Goal: Task Accomplishment & Management: Manage account settings

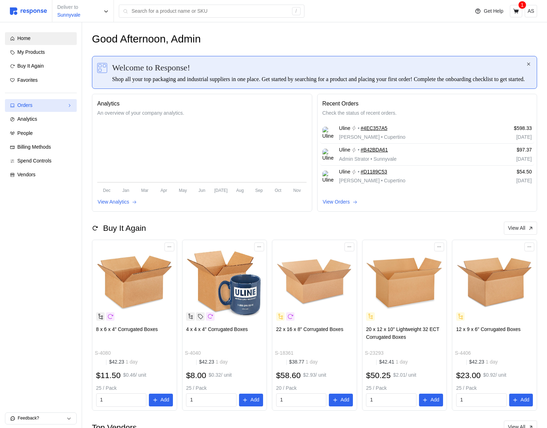
click at [40, 108] on div "Orders" at bounding box center [40, 106] width 47 height 8
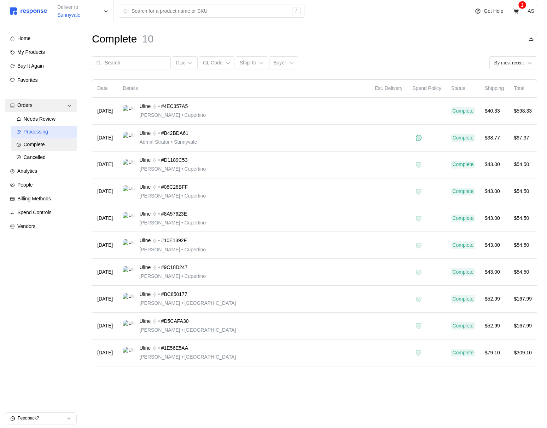
click at [40, 129] on span "Processing" at bounding box center [36, 132] width 24 height 6
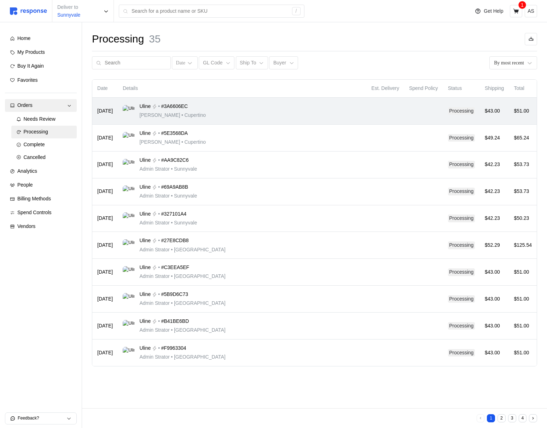
click at [211, 113] on div "Uline • #3A6606EC [PERSON_NAME] • [GEOGRAPHIC_DATA]" at bounding box center [242, 111] width 239 height 17
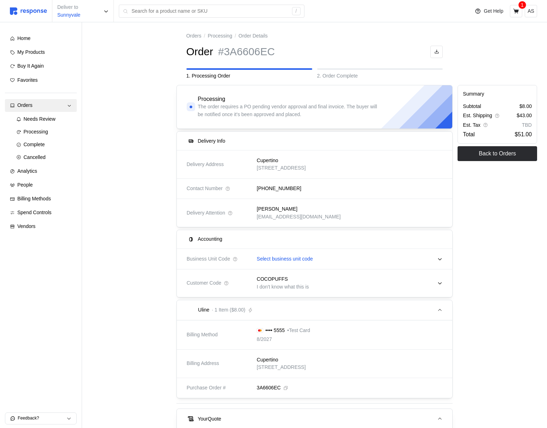
scroll to position [41, 0]
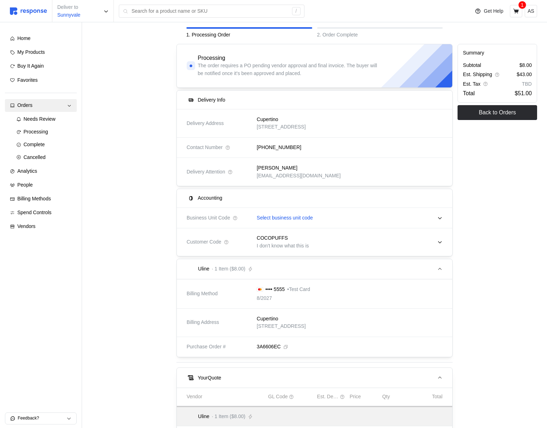
click at [277, 221] on p "Select business unit code" at bounding box center [285, 218] width 56 height 8
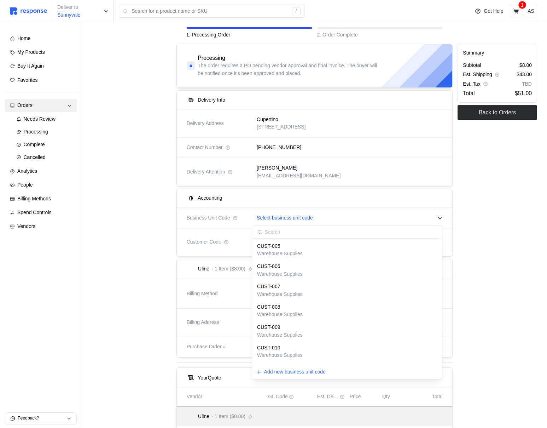
click at [277, 221] on p "Select business unit code" at bounding box center [285, 218] width 56 height 8
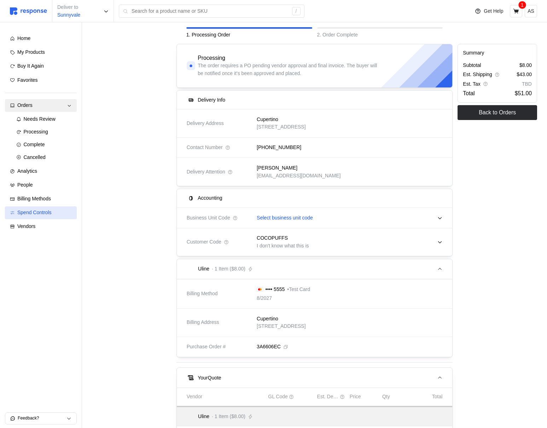
click at [47, 215] on span "Spend Controls" at bounding box center [34, 212] width 34 height 6
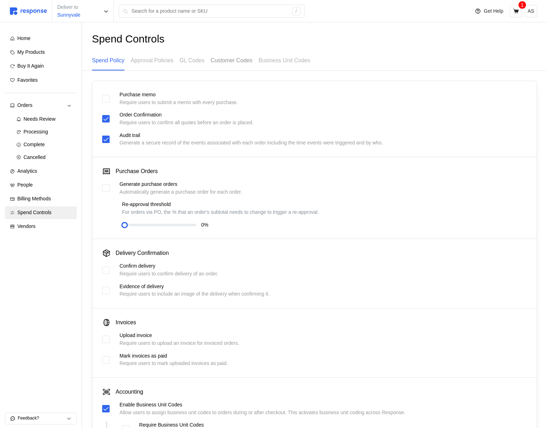
click at [235, 61] on p "Customer Codes" at bounding box center [232, 60] width 42 height 9
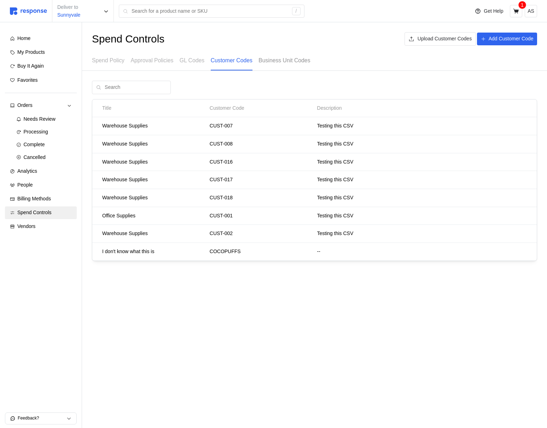
click at [286, 61] on p "Business Unit Codes" at bounding box center [285, 60] width 52 height 9
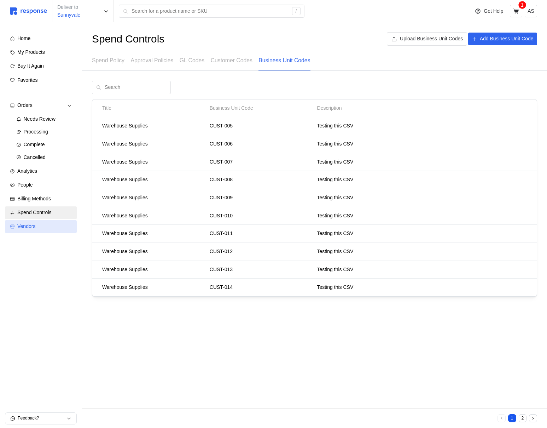
click at [52, 226] on div "Vendors" at bounding box center [44, 227] width 54 height 8
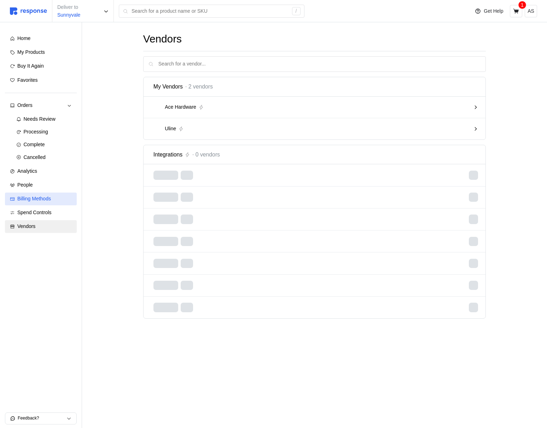
click at [50, 196] on span "Billing Methods" at bounding box center [34, 199] width 34 height 6
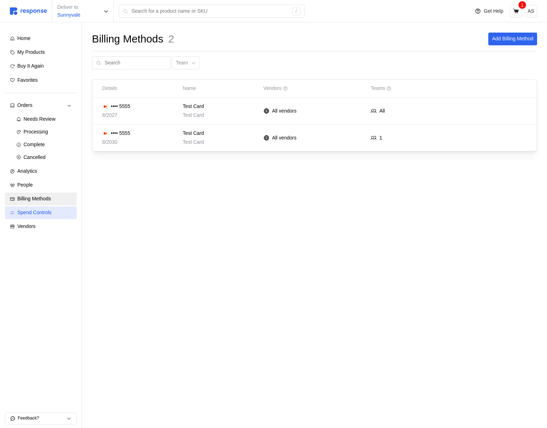
click at [46, 211] on span "Spend Controls" at bounding box center [34, 212] width 34 height 6
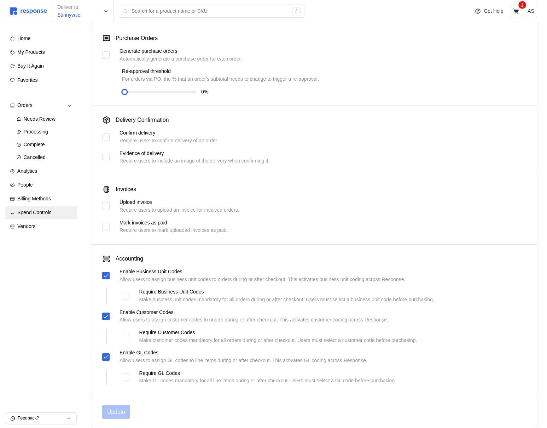
scroll to position [164, 0]
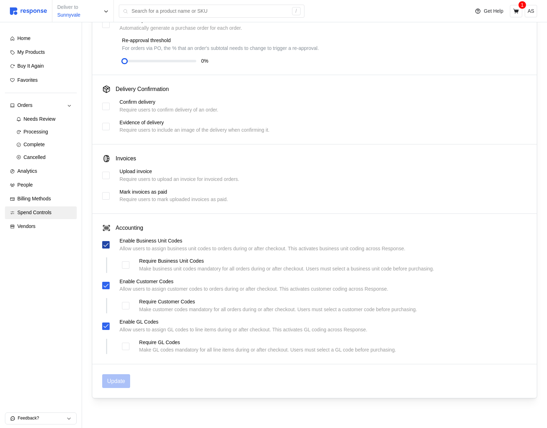
click at [107, 244] on icon at bounding box center [106, 245] width 5 height 4
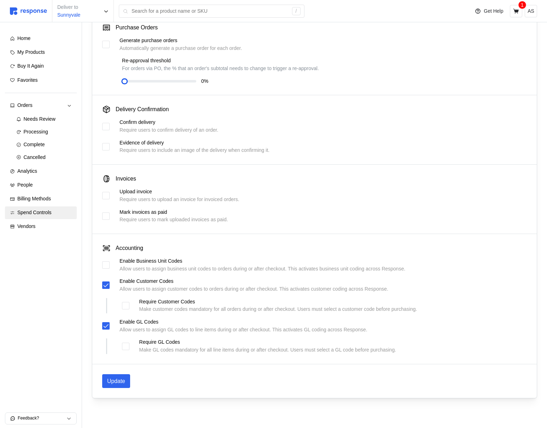
scroll to position [144, 0]
click at [116, 382] on p "Update" at bounding box center [116, 380] width 18 height 9
click at [48, 134] on span "Processing" at bounding box center [36, 132] width 24 height 6
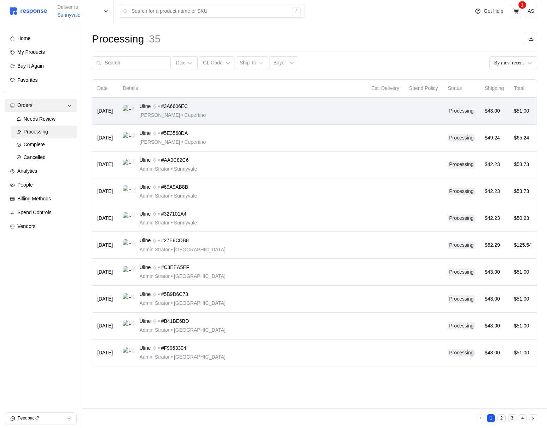
click at [213, 115] on div "Uline • #3A6606EC [PERSON_NAME] • [GEOGRAPHIC_DATA]" at bounding box center [242, 111] width 239 height 17
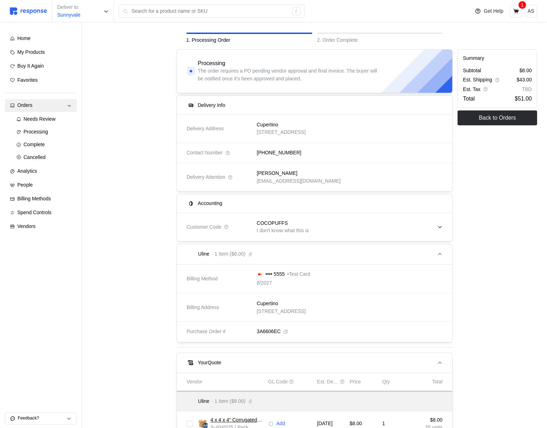
scroll to position [57, 0]
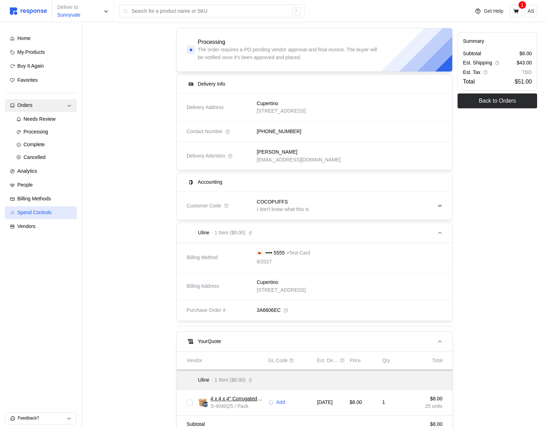
click at [50, 212] on span "Spend Controls" at bounding box center [34, 212] width 34 height 6
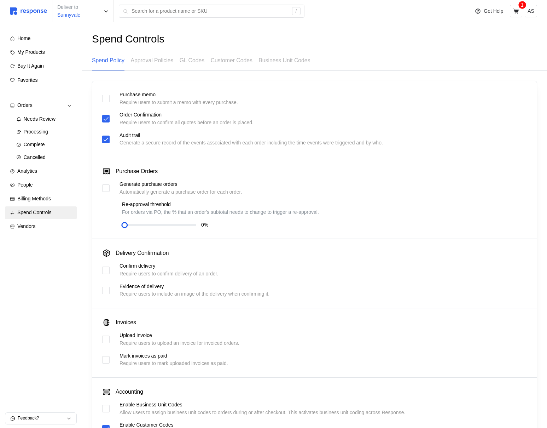
scroll to position [144, 0]
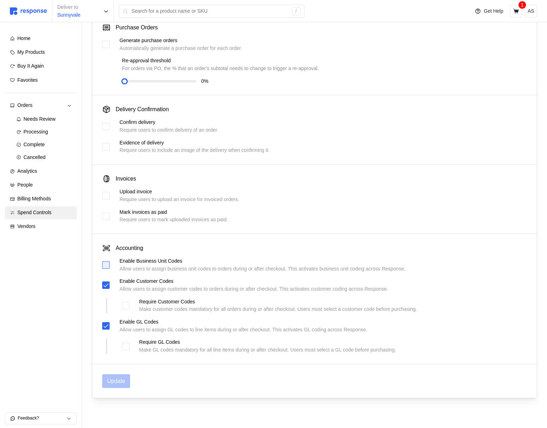
click at [107, 264] on div at bounding box center [105, 264] width 7 height 7
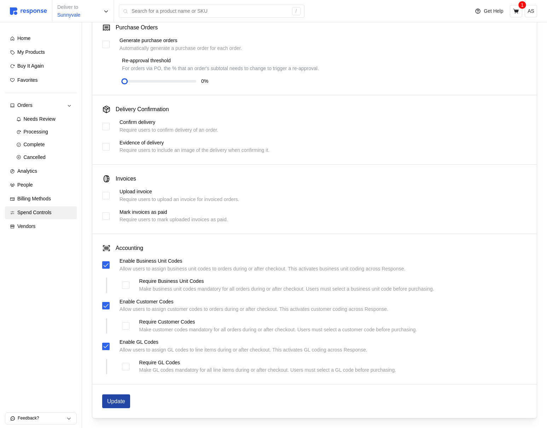
click at [120, 402] on p "Update" at bounding box center [116, 401] width 18 height 9
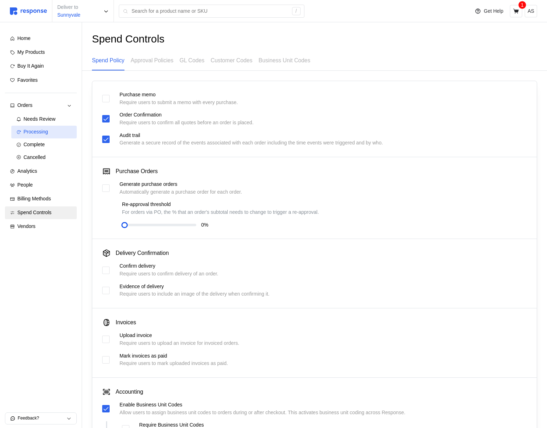
click at [48, 132] on span "Processing" at bounding box center [36, 132] width 24 height 6
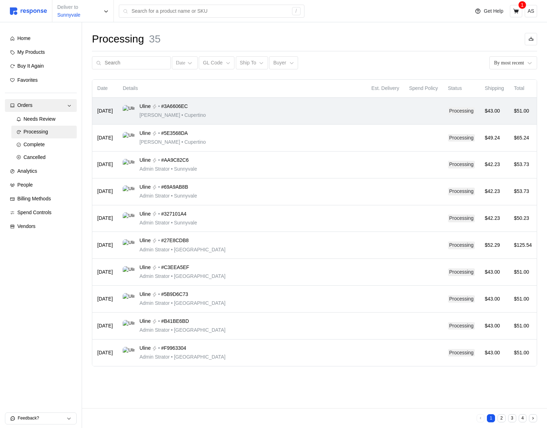
click at [215, 114] on div "Uline • #3A6606EC [PERSON_NAME] • [GEOGRAPHIC_DATA]" at bounding box center [242, 111] width 239 height 17
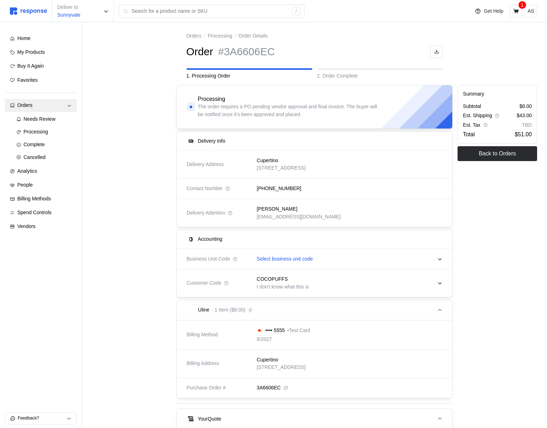
click at [537, 10] on div "Deliver to [GEOGRAPHIC_DATA] / Get Help 1 AS" at bounding box center [273, 11] width 547 height 22
click at [533, 11] on p "AS" at bounding box center [531, 11] width 7 height 8
click at [519, 38] on p "Logout" at bounding box center [509, 41] width 45 height 8
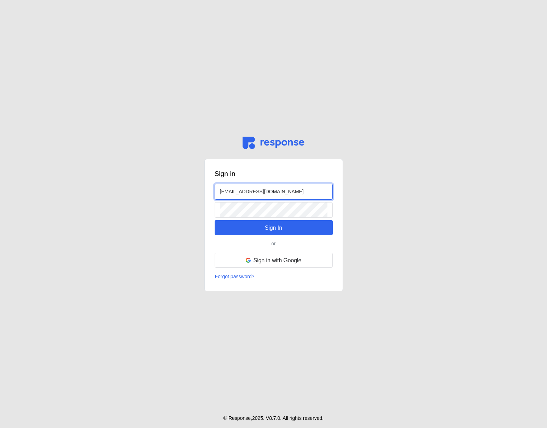
click at [225, 189] on input "[EMAIL_ADDRESS][DOMAIN_NAME]" at bounding box center [274, 191] width 108 height 15
type input "[EMAIL_ADDRESS][DOMAIN_NAME]"
